Goal: Information Seeking & Learning: Learn about a topic

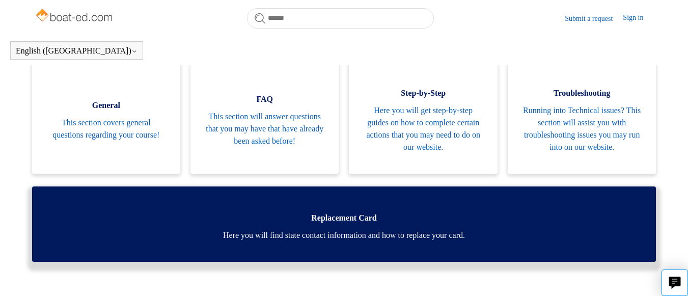
scroll to position [226, 0]
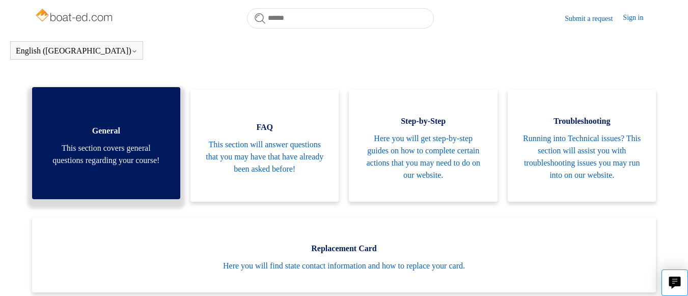
click at [127, 153] on span "This section covers general questions regarding your course!" at bounding box center [106, 154] width 118 height 24
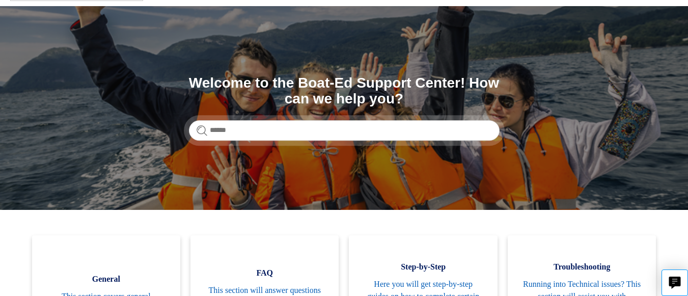
scroll to position [0, 0]
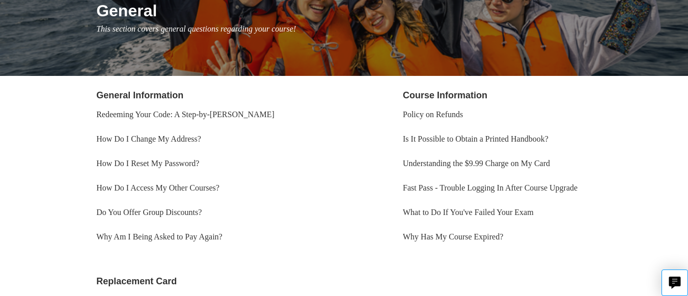
scroll to position [153, 0]
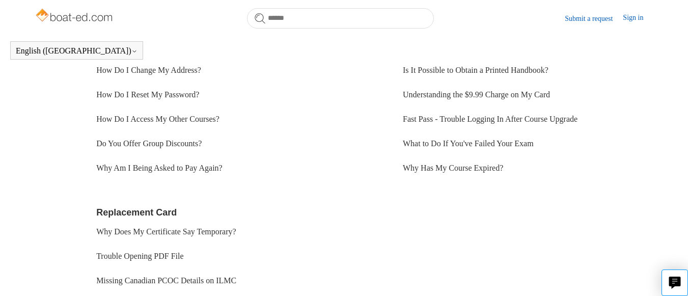
click at [33, 138] on main "Boat-Ed General General This section covers general questions regarding your co…" at bounding box center [344, 89] width 688 height 457
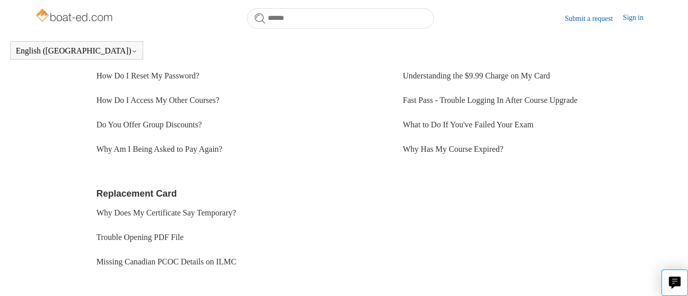
scroll to position [178, 0]
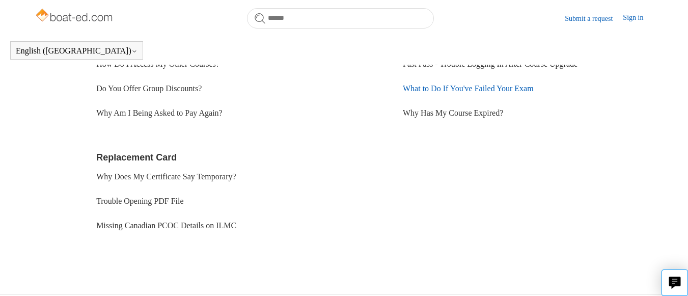
click at [458, 93] on link "What to Do If You've Failed Your Exam" at bounding box center [468, 88] width 131 height 9
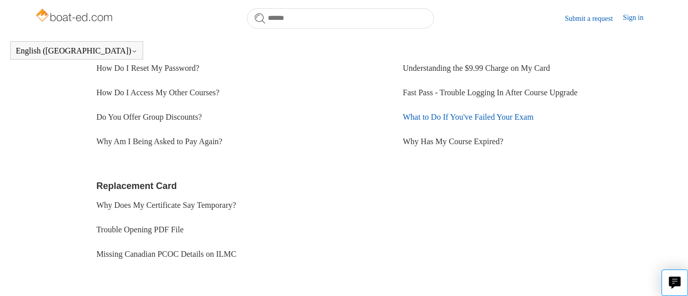
click at [458, 118] on link "What to Do If You've Failed Your Exam" at bounding box center [468, 117] width 131 height 9
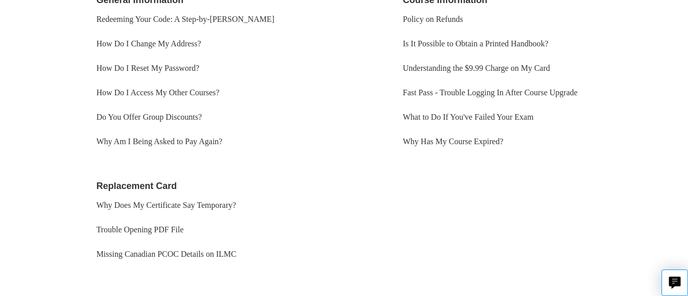
scroll to position [202, 0]
